Goal: Task Accomplishment & Management: Manage account settings

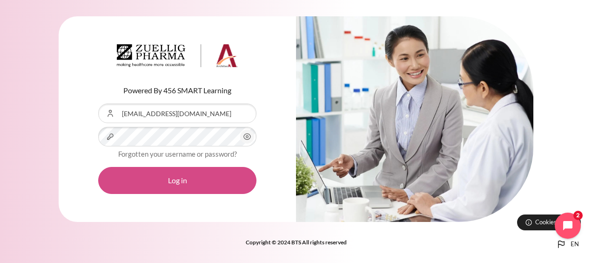
click at [164, 187] on button "Log in" at bounding box center [177, 180] width 158 height 27
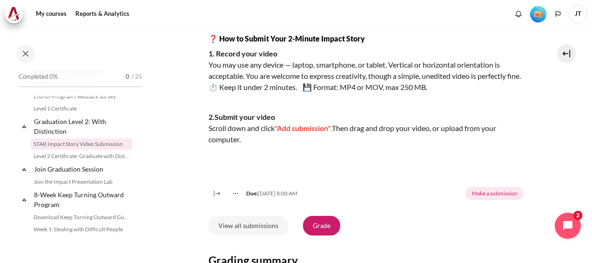
scroll to position [233, 0]
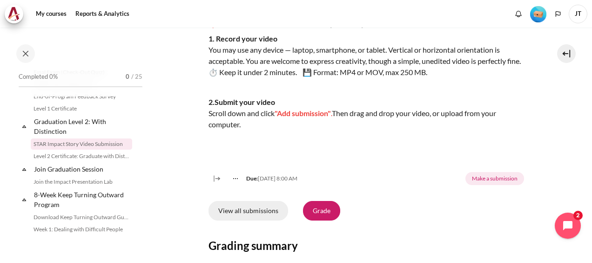
click at [253, 220] on link "View all submissions" at bounding box center [249, 211] width 80 height 20
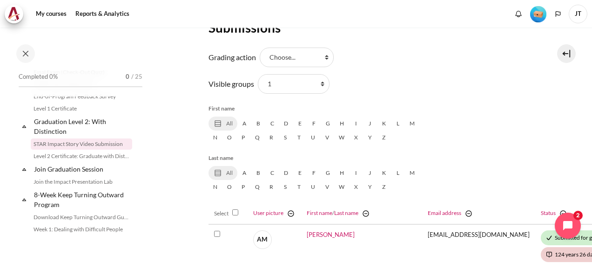
scroll to position [93, 0]
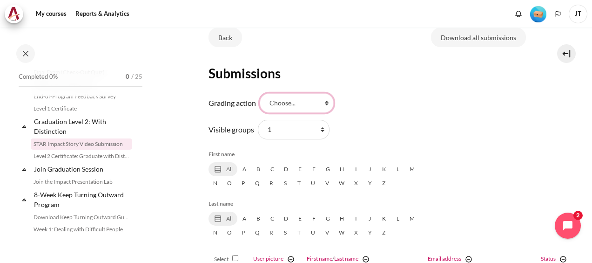
click at [291, 102] on select "Choose... View gradebook" at bounding box center [297, 103] width 74 height 20
click at [281, 134] on select "All participants 1 2 3 4 5 6 7 HR" at bounding box center [294, 130] width 72 height 20
select select "0"
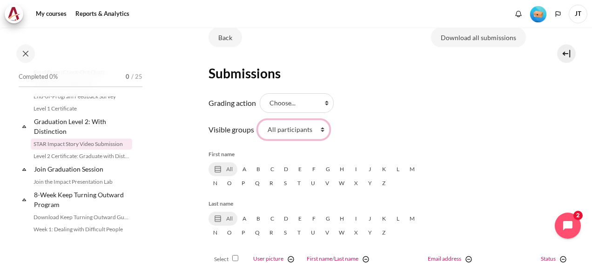
click at [258, 120] on select "All participants 1 2 3 4 5 6 7 HR" at bounding box center [294, 130] width 72 height 20
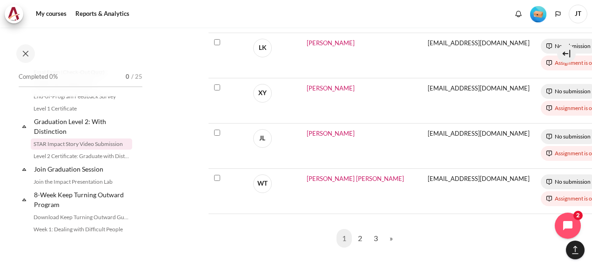
scroll to position [665, 0]
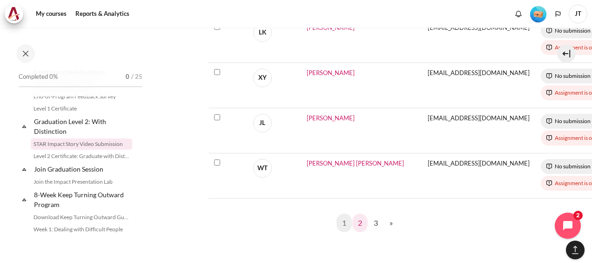
click at [358, 213] on link "2" at bounding box center [359, 222] width 15 height 19
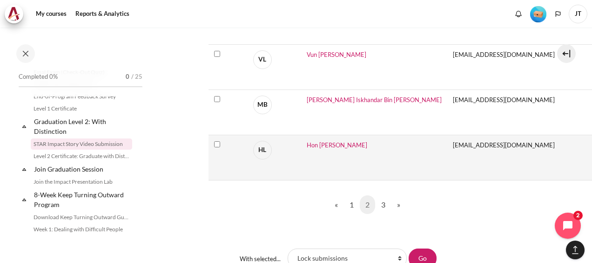
scroll to position [698, 0]
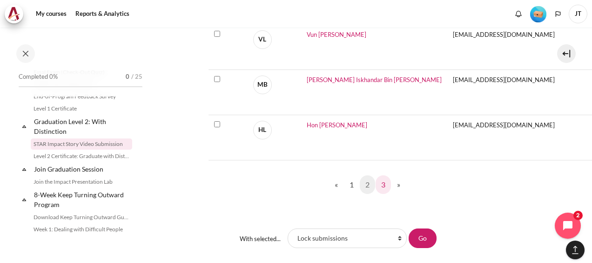
click at [377, 185] on link "3" at bounding box center [383, 184] width 15 height 19
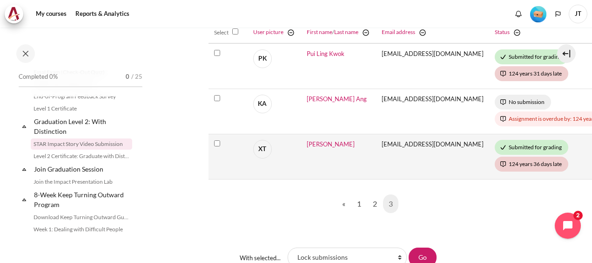
scroll to position [372, 0]
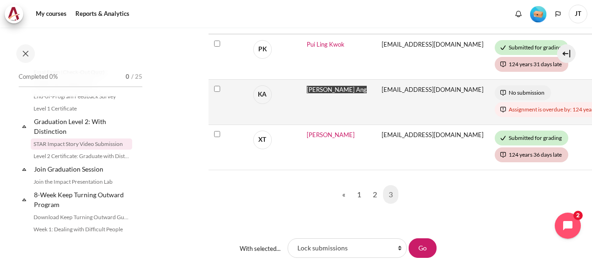
click at [313, 88] on span "Keng Yeow Ang" at bounding box center [337, 89] width 60 height 7
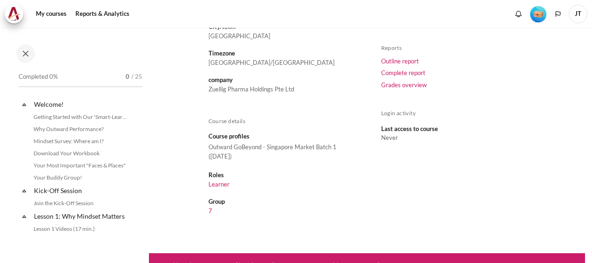
scroll to position [140, 0]
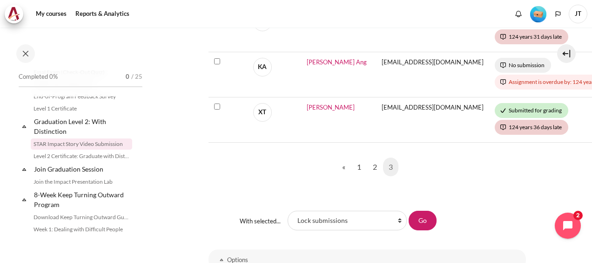
scroll to position [350, 0]
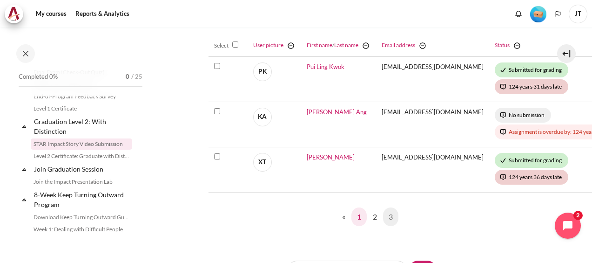
click at [358, 219] on link "1" at bounding box center [358, 216] width 15 height 19
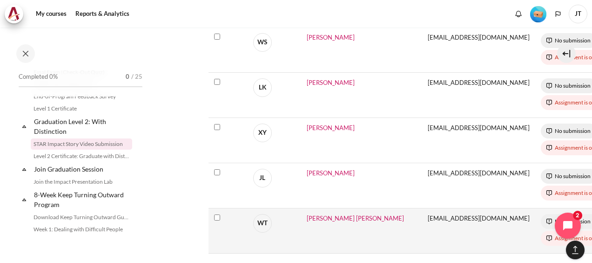
scroll to position [652, 0]
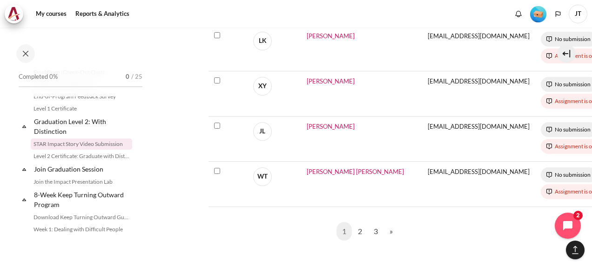
click at [411, 229] on nav "1 (current) 2 3 » Next page" at bounding box center [367, 231] width 317 height 34
click at [356, 229] on link "2" at bounding box center [359, 231] width 15 height 19
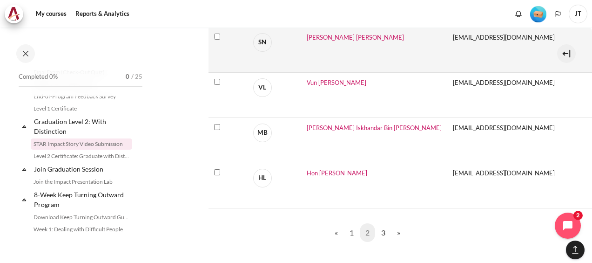
scroll to position [652, 0]
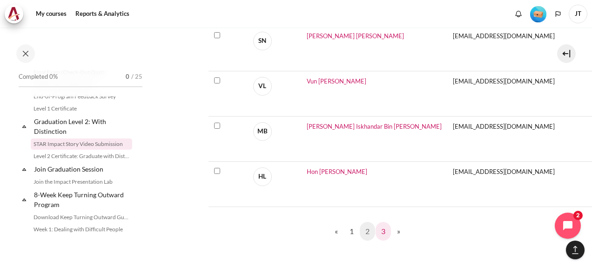
click at [377, 227] on link "3" at bounding box center [383, 231] width 15 height 19
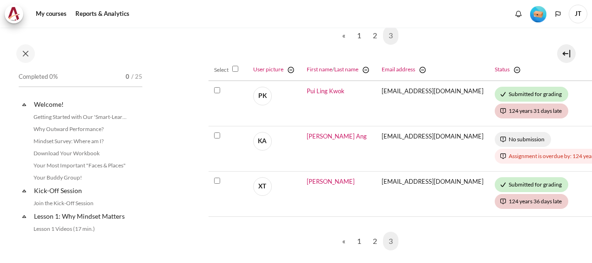
scroll to position [1027, 0]
